Goal: Information Seeking & Learning: Find specific fact

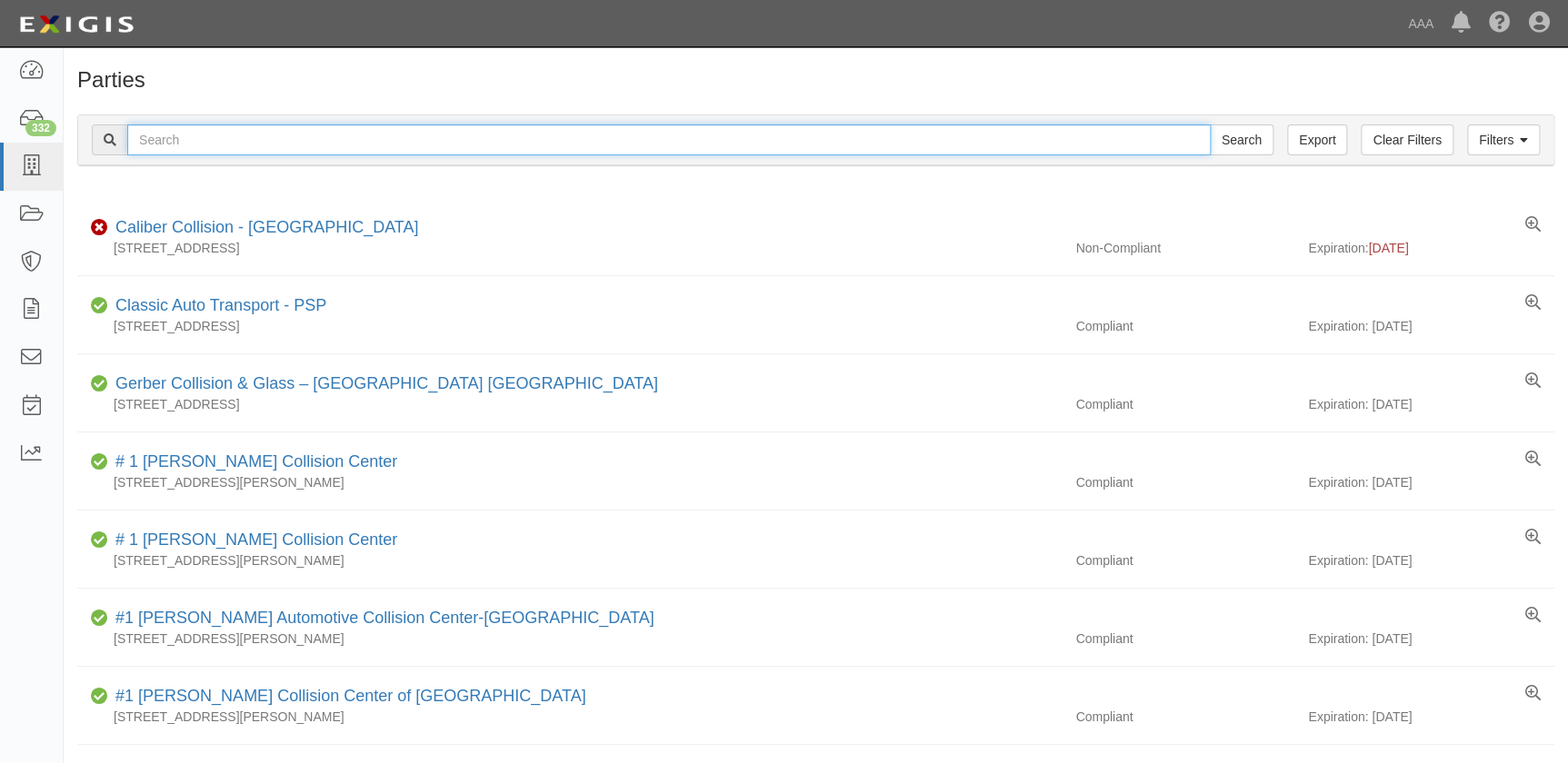
click at [529, 137] on input "text" at bounding box center [669, 140] width 1083 height 31
type input "protech"
click at [1210, 125] on input "Search" at bounding box center [1242, 140] width 64 height 31
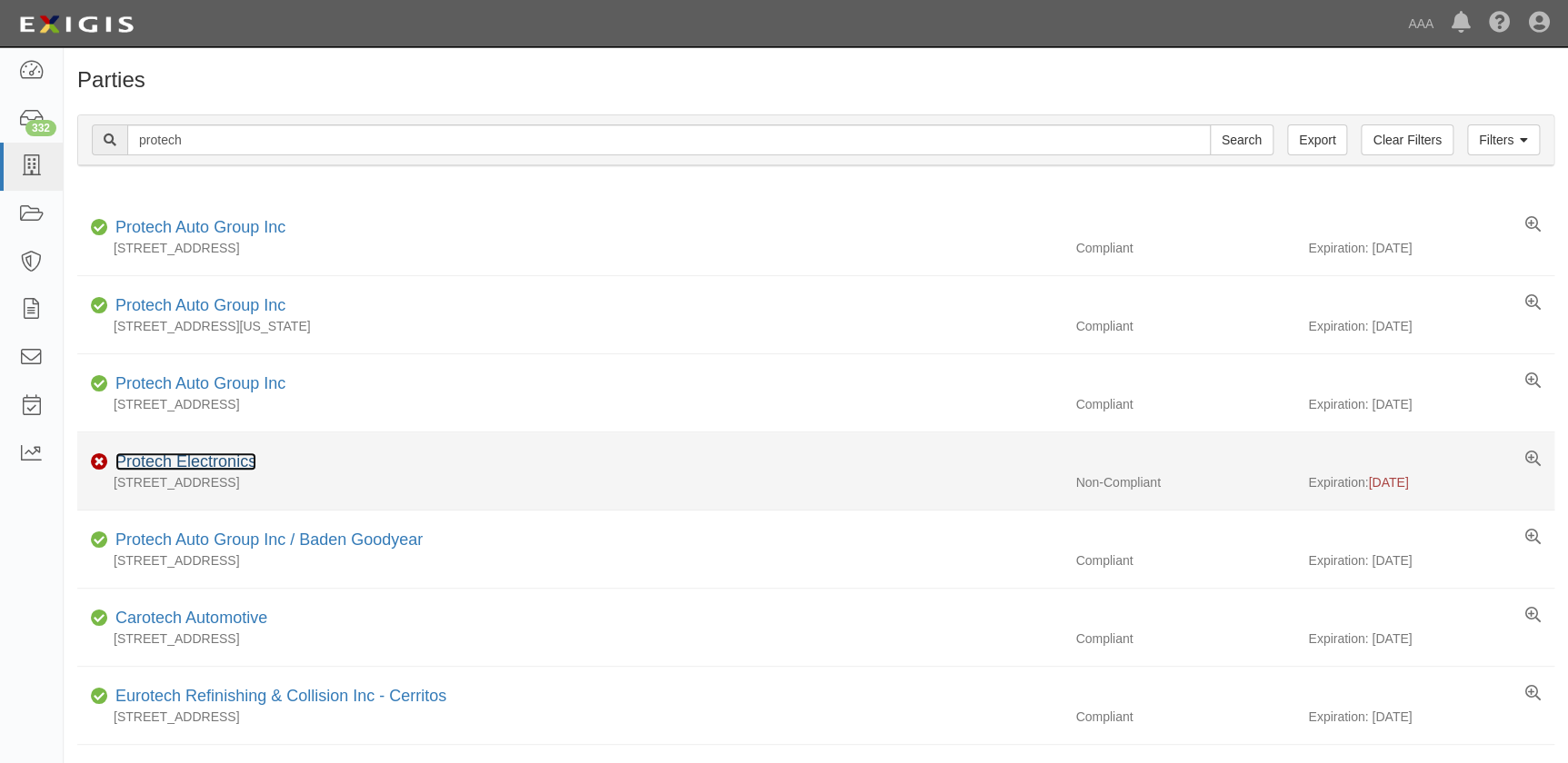
click at [183, 467] on link "Protech Electronics" at bounding box center [186, 461] width 141 height 18
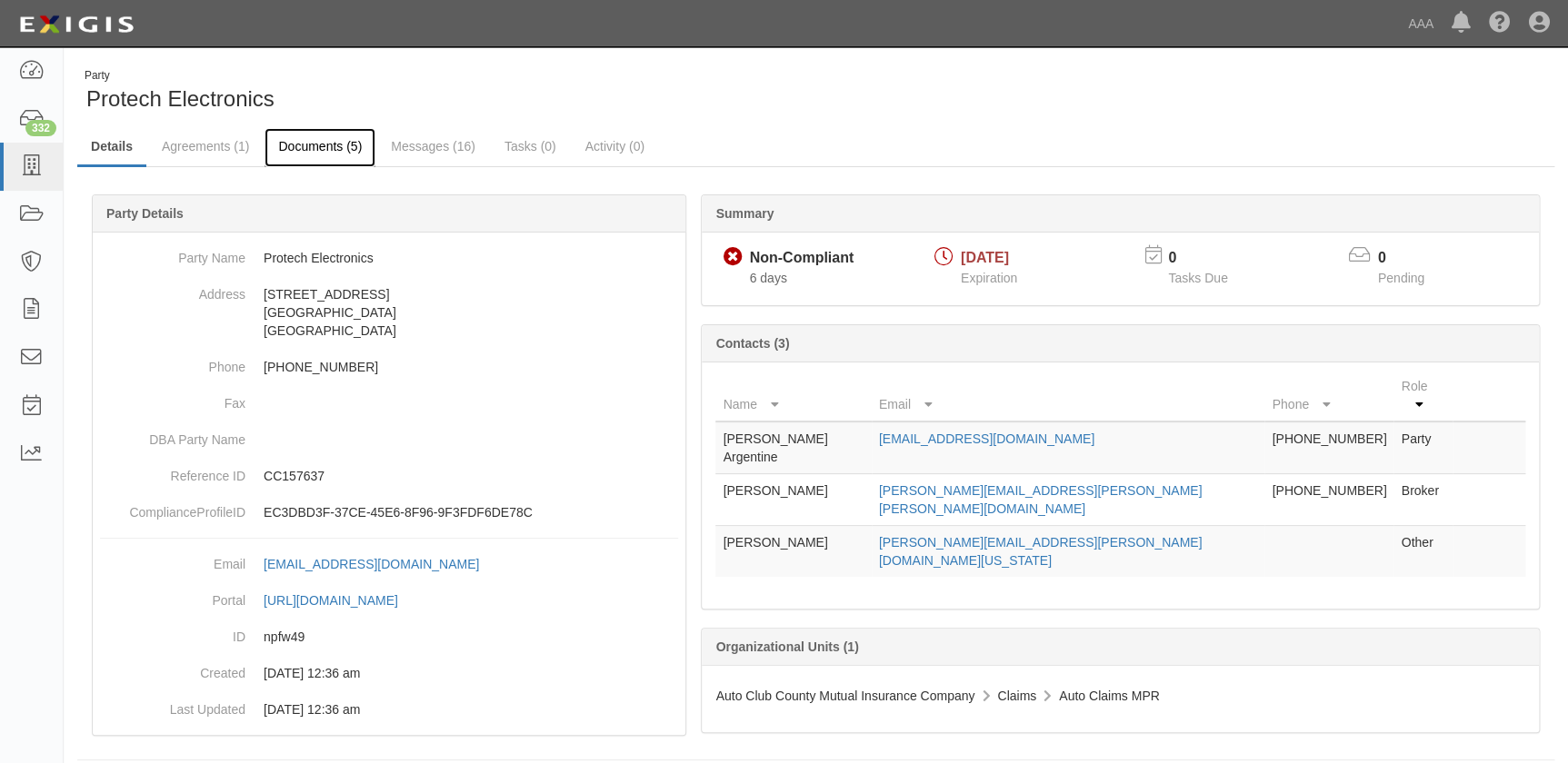
click at [310, 148] on link "Documents (5)" at bounding box center [320, 148] width 111 height 39
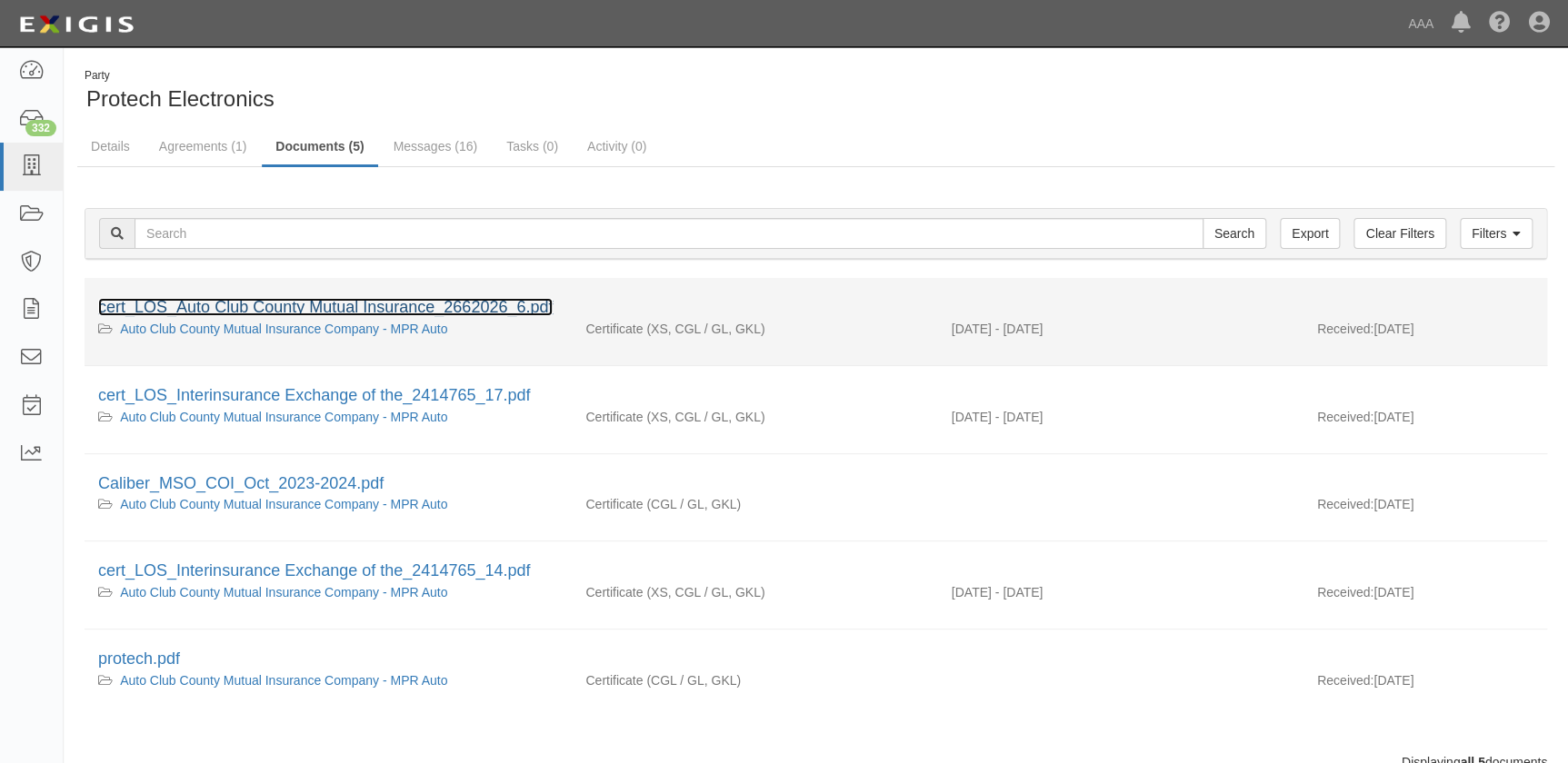
click at [294, 310] on link "cert_LOS_Auto Club County Mutual Insurance_2662026_6.pdf" at bounding box center [325, 307] width 454 height 18
